Goal: Information Seeking & Learning: Learn about a topic

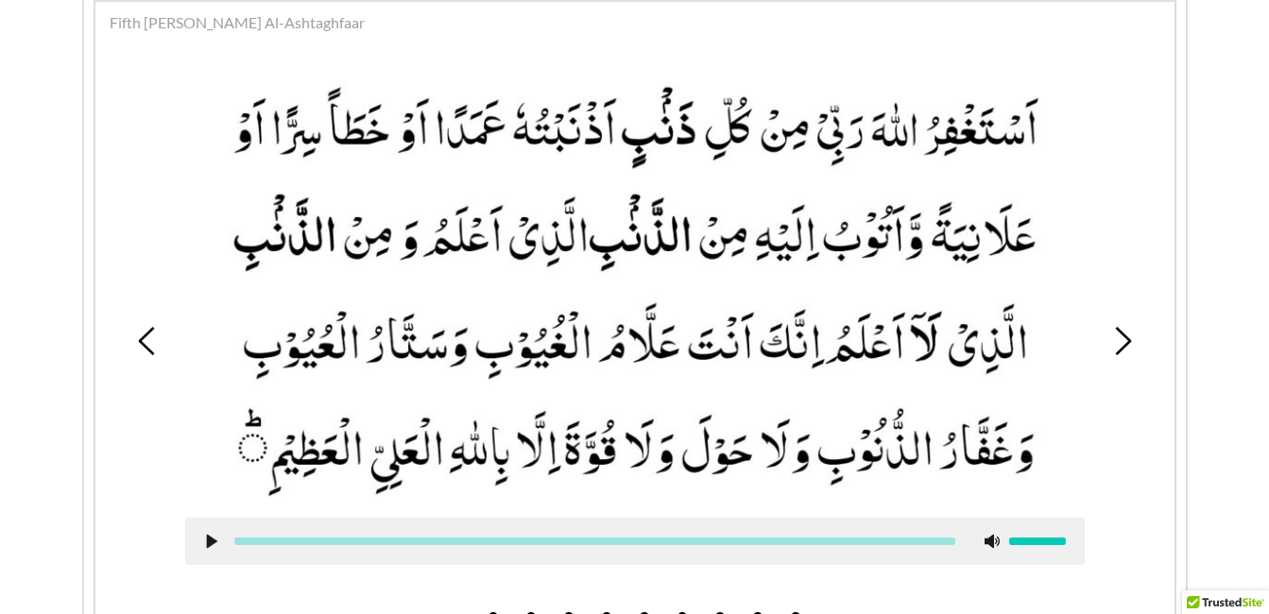
click at [207, 541] on use at bounding box center [211, 542] width 10 height 14
click at [206, 542] on use at bounding box center [211, 542] width 12 height 14
click at [207, 542] on use at bounding box center [211, 542] width 10 height 14
click at [207, 542] on use at bounding box center [211, 542] width 12 height 14
click at [206, 542] on icon at bounding box center [211, 541] width 15 height 15
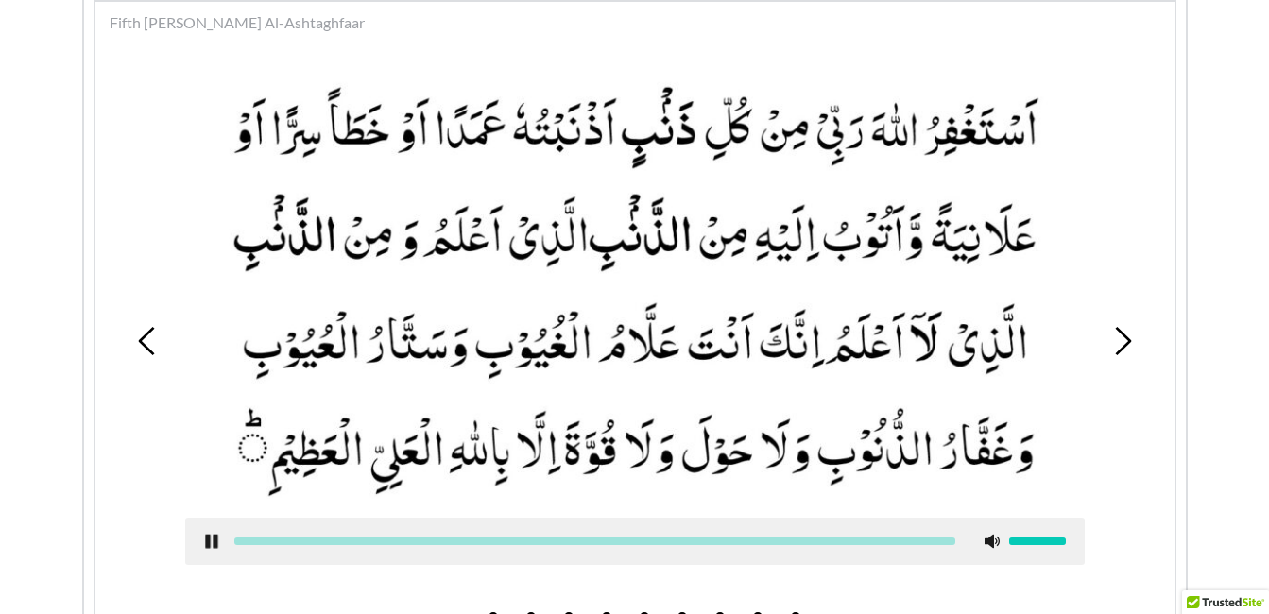
click at [211, 542] on icon at bounding box center [211, 541] width 15 height 15
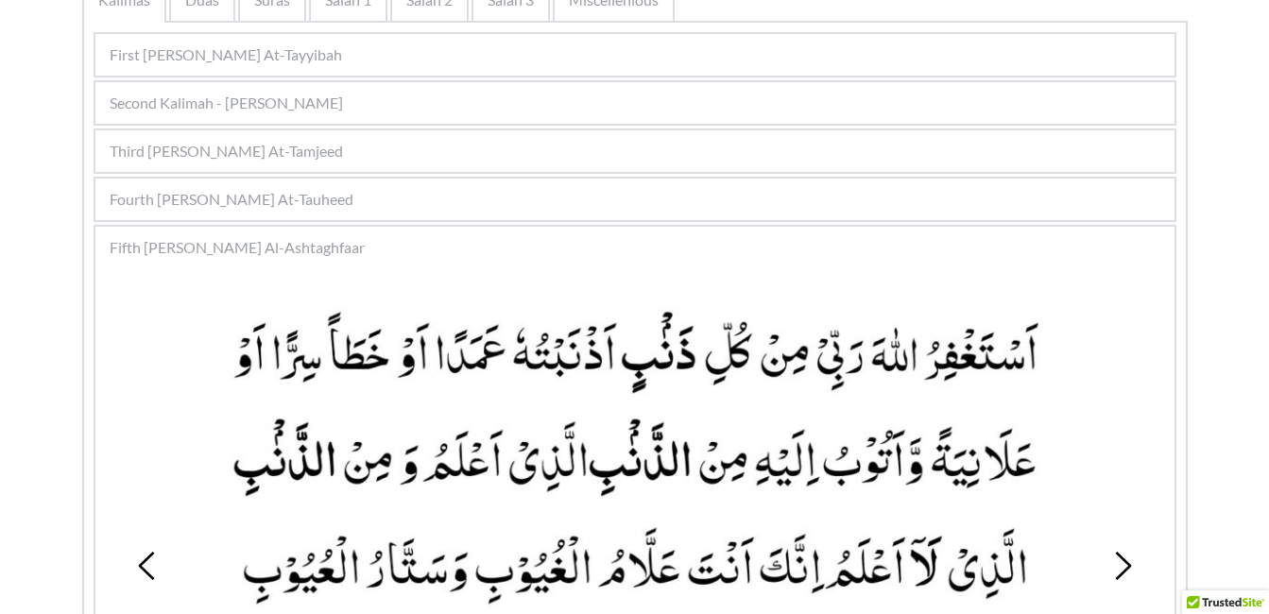
scroll to position [425, 0]
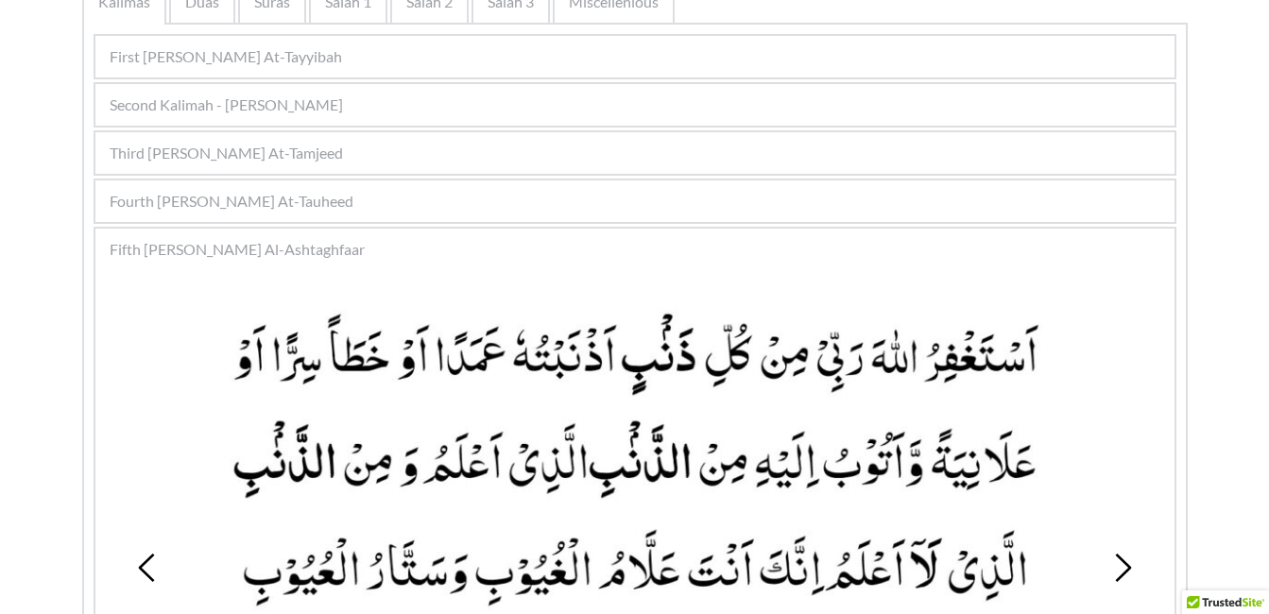
click at [190, 198] on span "Fourth [PERSON_NAME] At-Tauheed" at bounding box center [232, 201] width 244 height 23
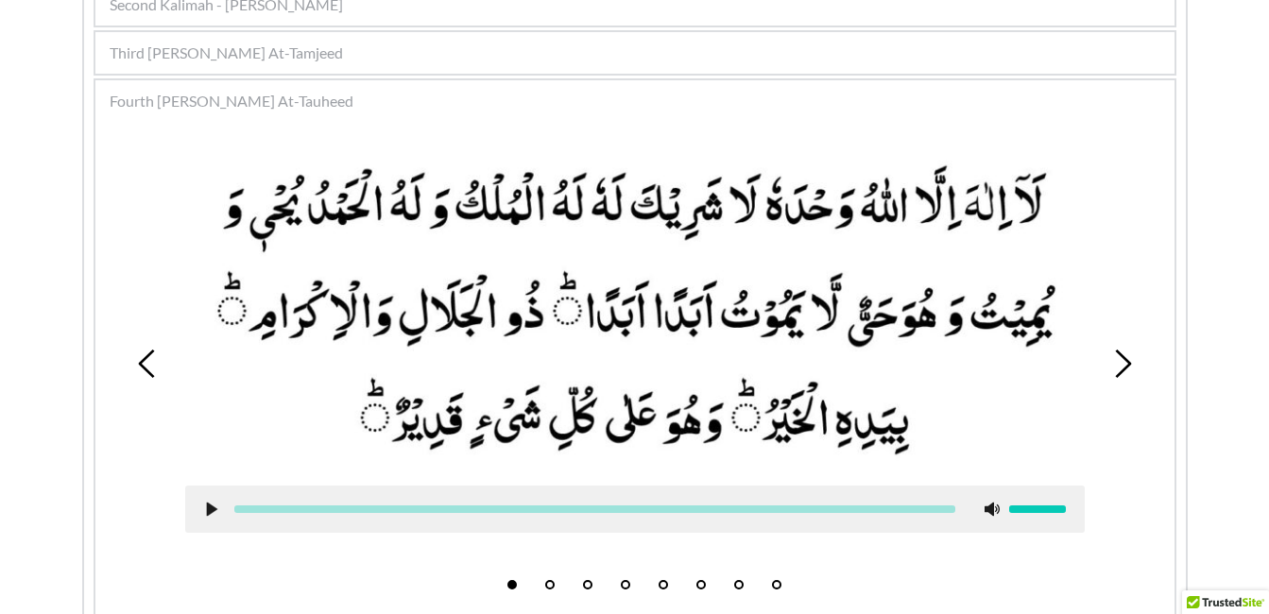
scroll to position [539, 0]
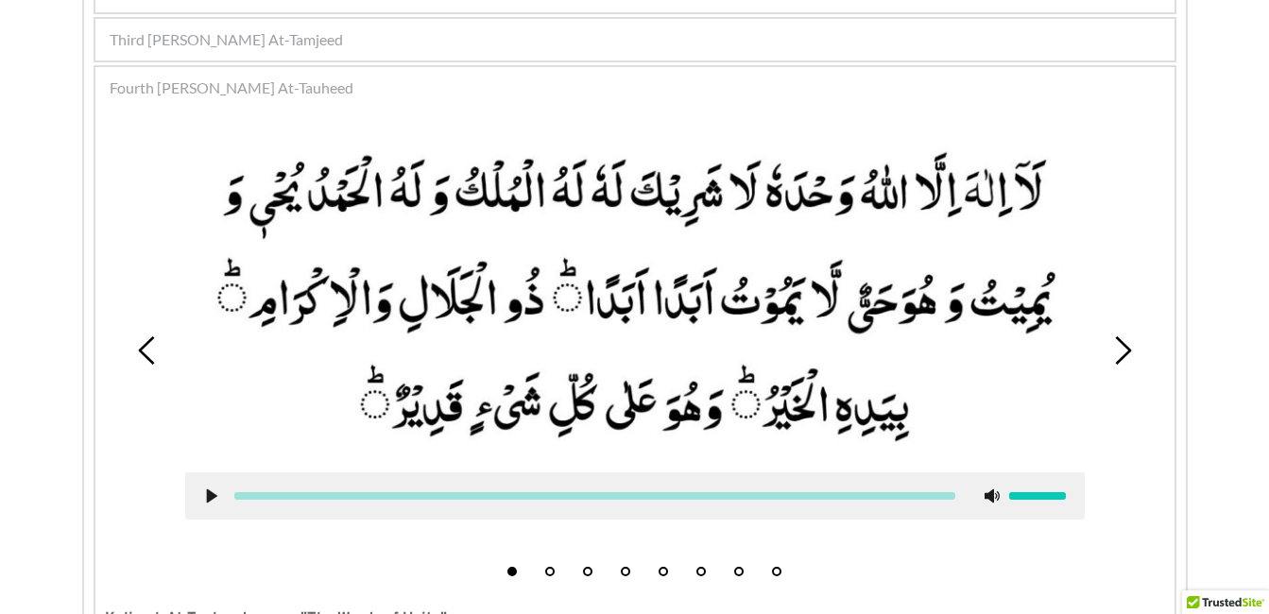
click at [624, 570] on button "4" at bounding box center [625, 571] width 9 height 9
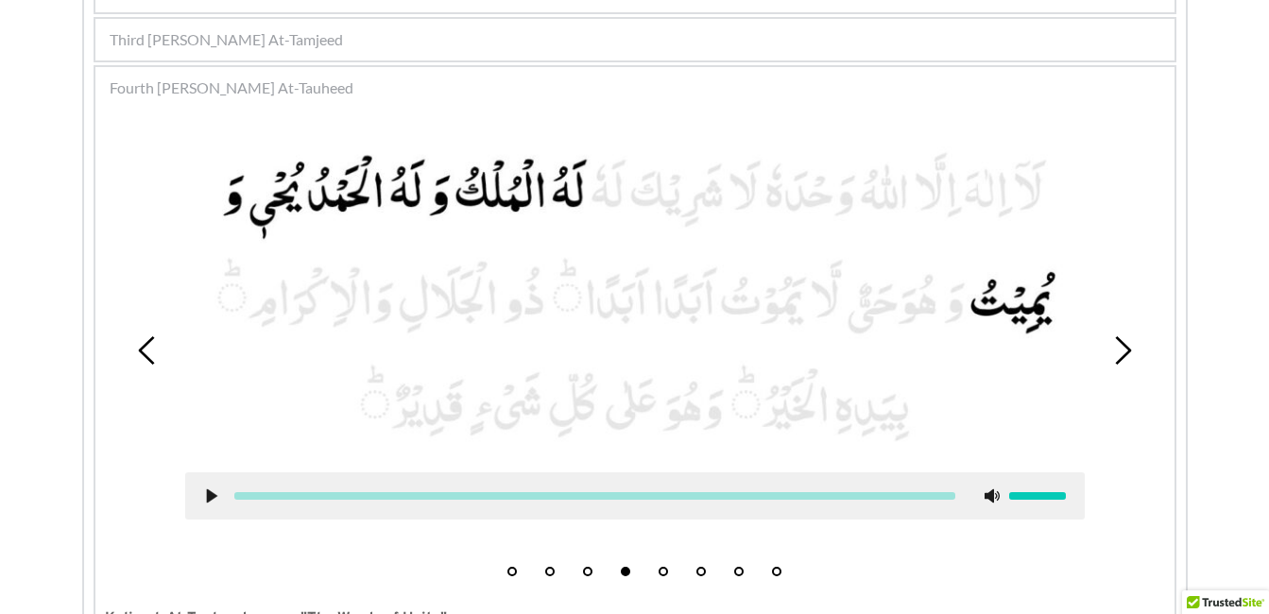
click at [213, 496] on use at bounding box center [211, 497] width 10 height 14
click at [213, 496] on use at bounding box center [211, 497] width 12 height 14
click at [213, 496] on use at bounding box center [211, 497] width 10 height 14
click at [213, 496] on use at bounding box center [211, 497] width 12 height 14
click at [213, 496] on use at bounding box center [211, 497] width 10 height 14
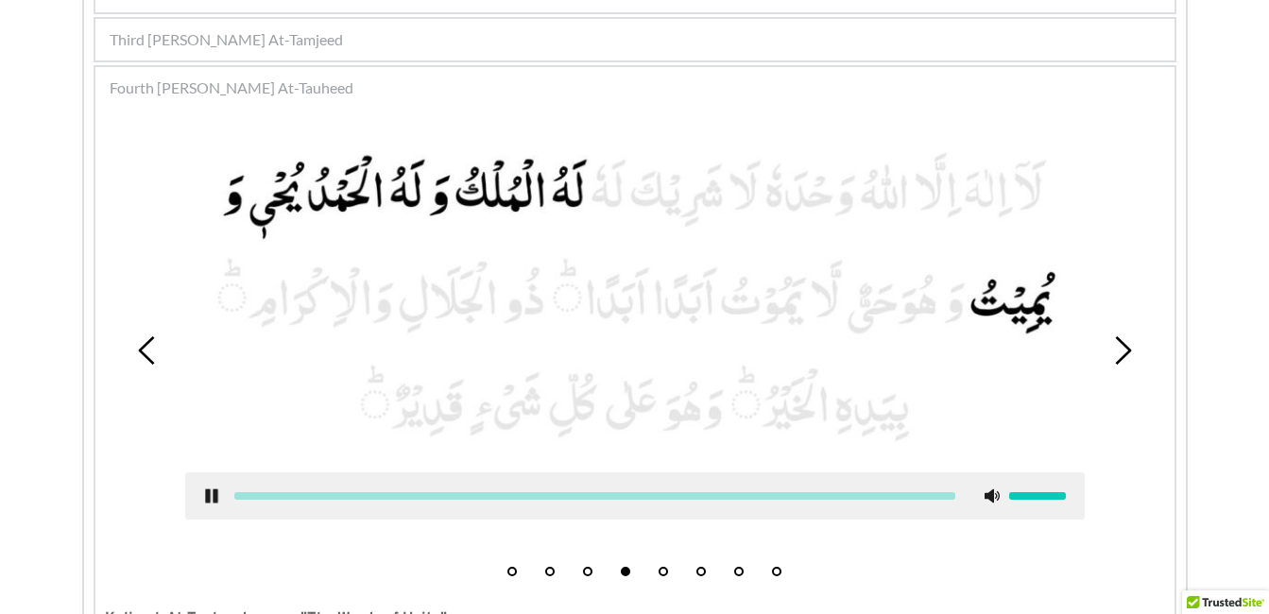
click at [207, 490] on use at bounding box center [211, 497] width 12 height 14
